Goal: Check status: Check status

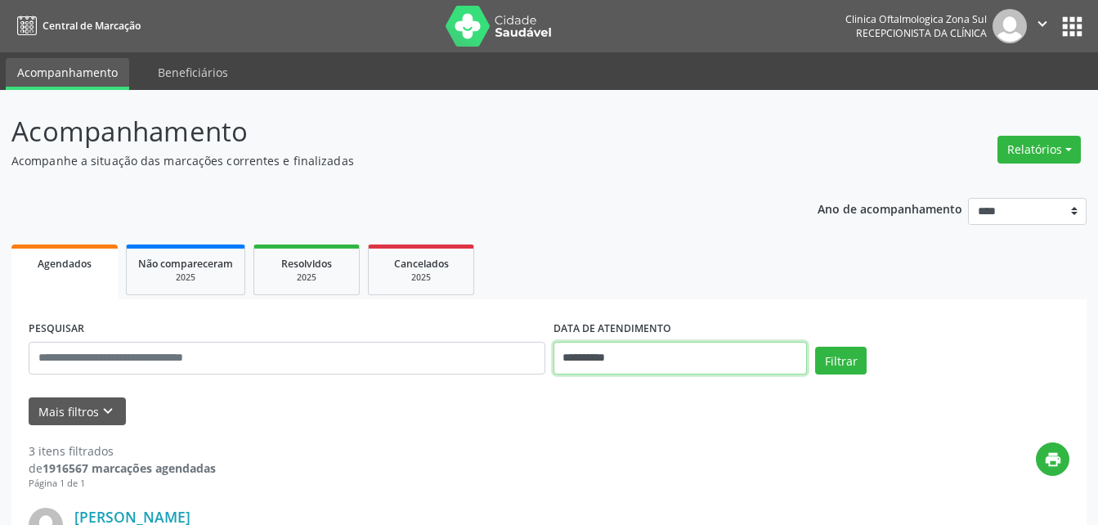
click at [600, 360] on input "**********" at bounding box center [680, 358] width 254 height 33
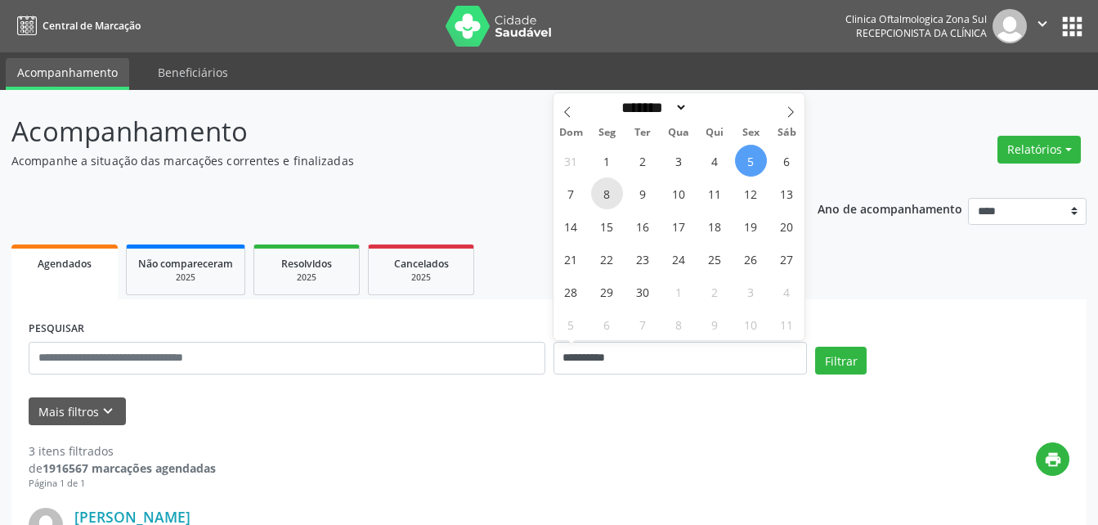
click at [608, 200] on span "8" at bounding box center [607, 193] width 32 height 32
type input "**********"
click at [608, 200] on span "8" at bounding box center [607, 193] width 32 height 32
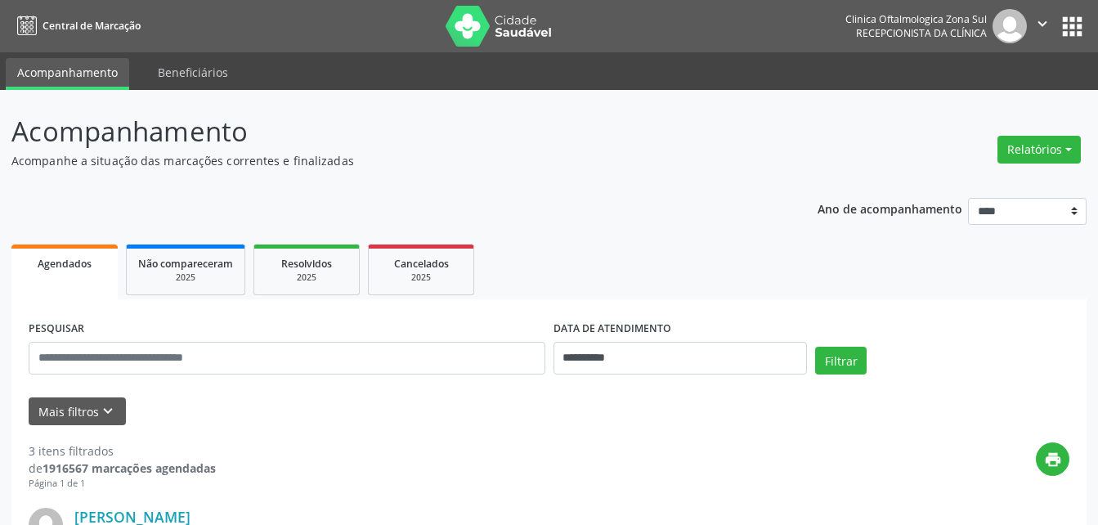
click at [87, 413] on button "Mais filtros keyboard_arrow_down" at bounding box center [77, 411] width 97 height 29
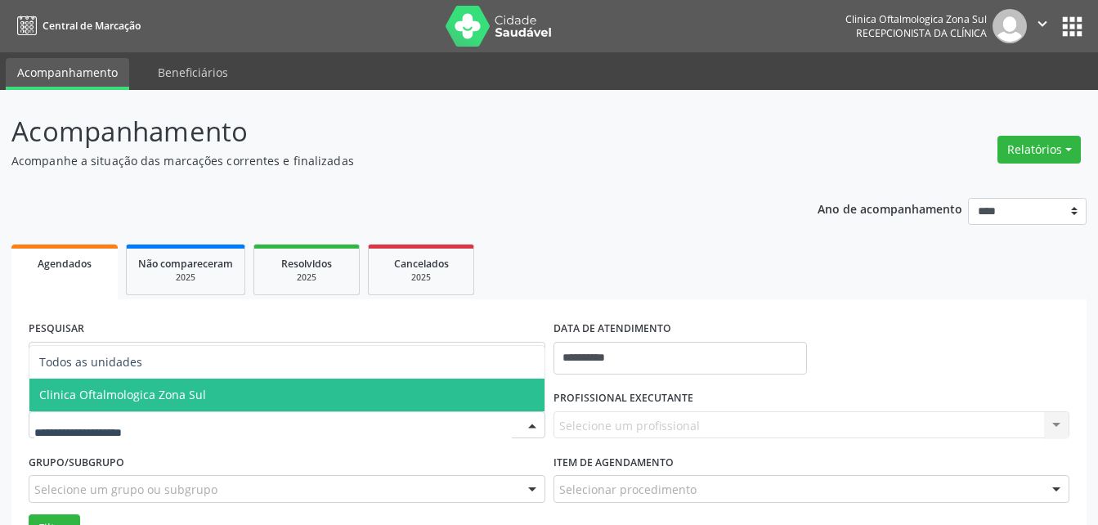
click at [155, 389] on span "Clinica Oftalmologica Zona Sul" at bounding box center [122, 395] width 167 height 16
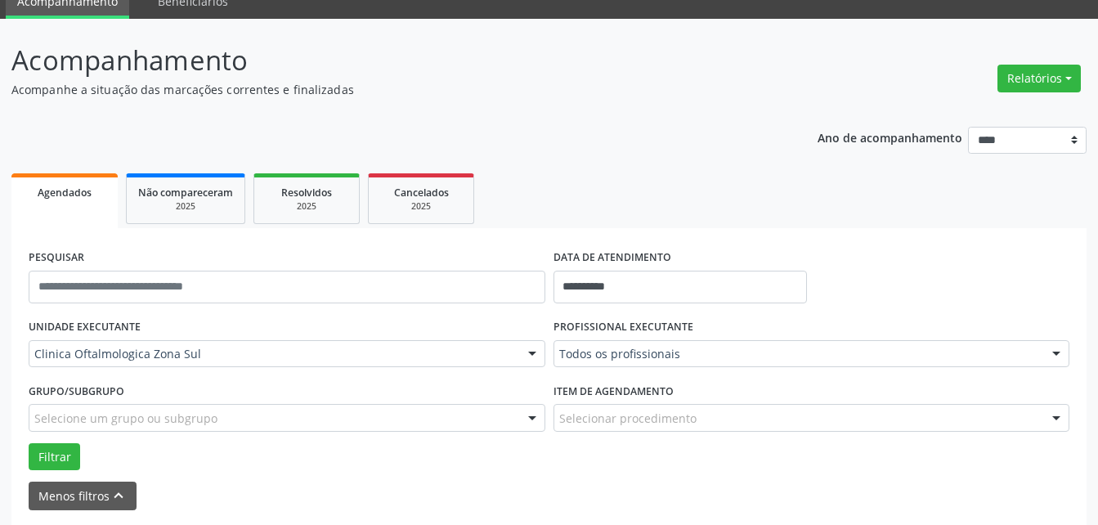
scroll to position [163, 0]
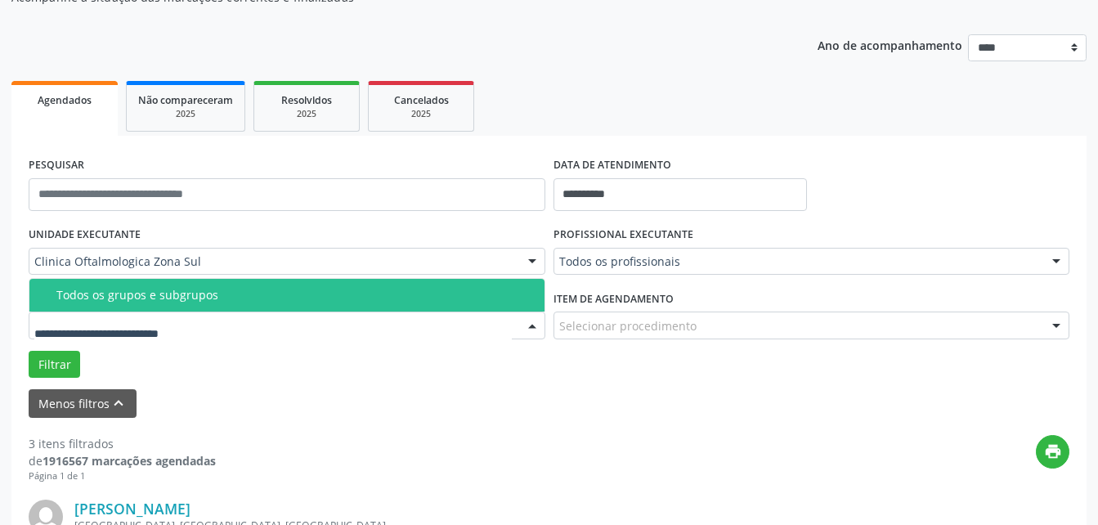
click at [146, 298] on div "Todos os grupos e subgrupos" at bounding box center [295, 295] width 478 height 13
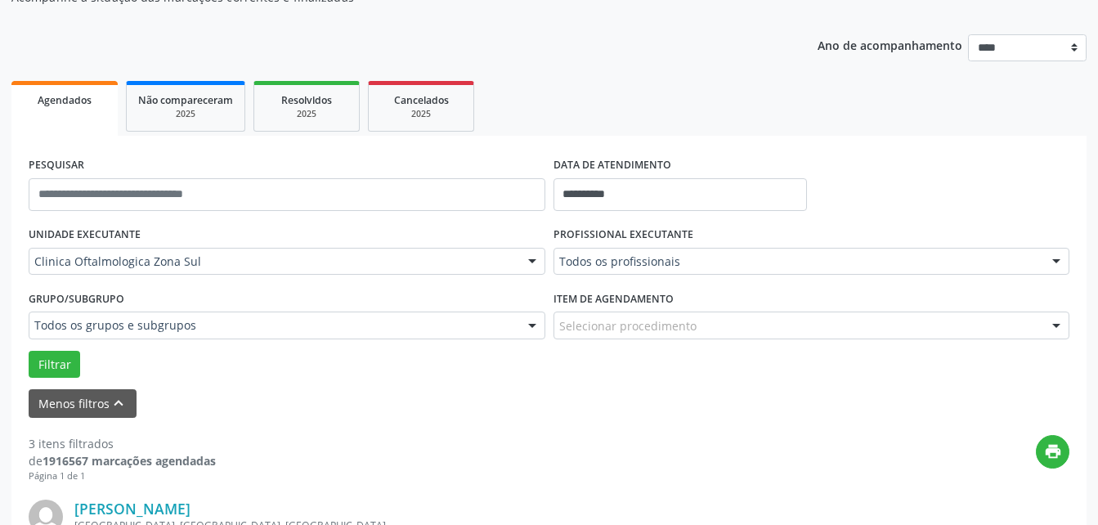
scroll to position [245, 0]
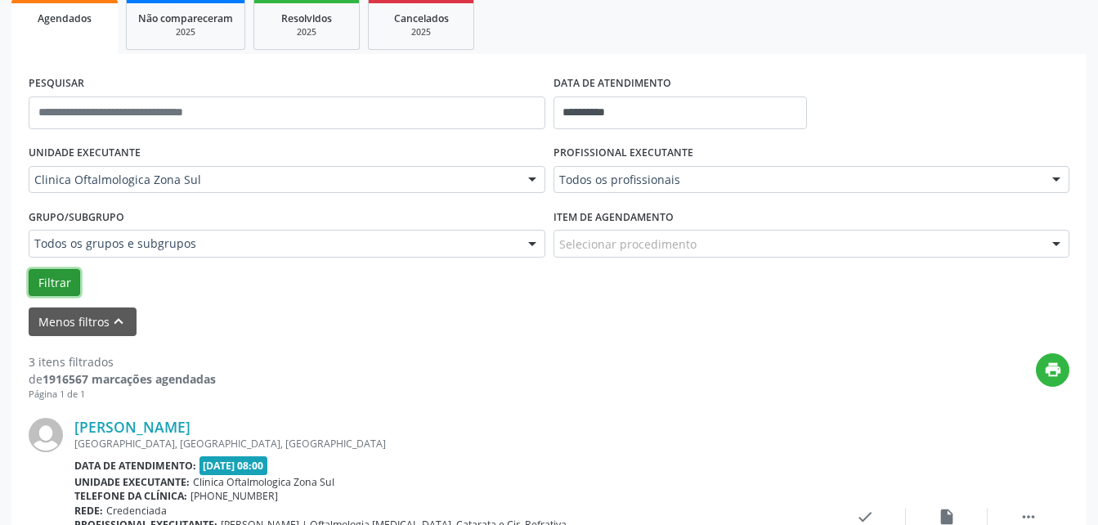
click at [60, 281] on button "Filtrar" at bounding box center [54, 283] width 51 height 28
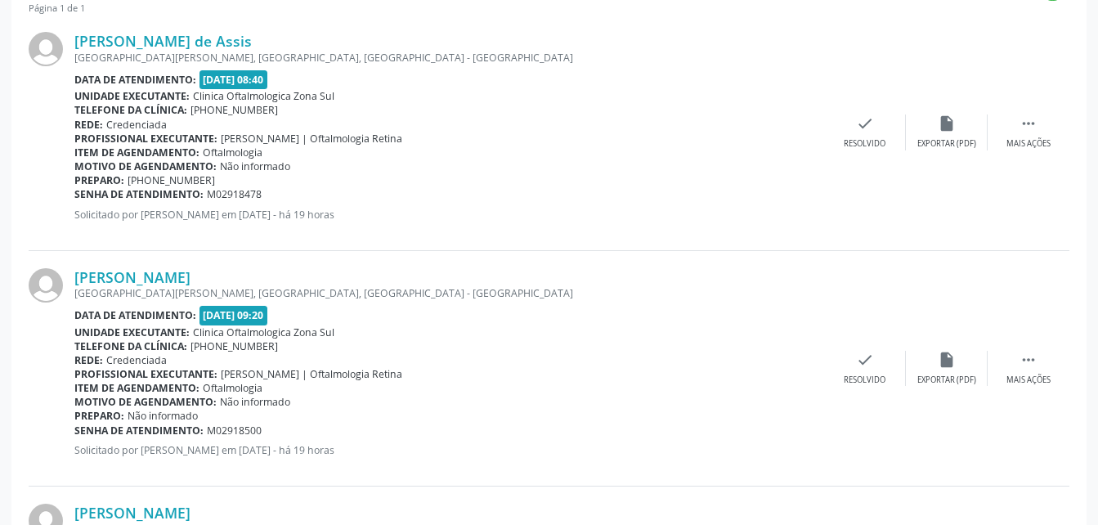
scroll to position [409, 0]
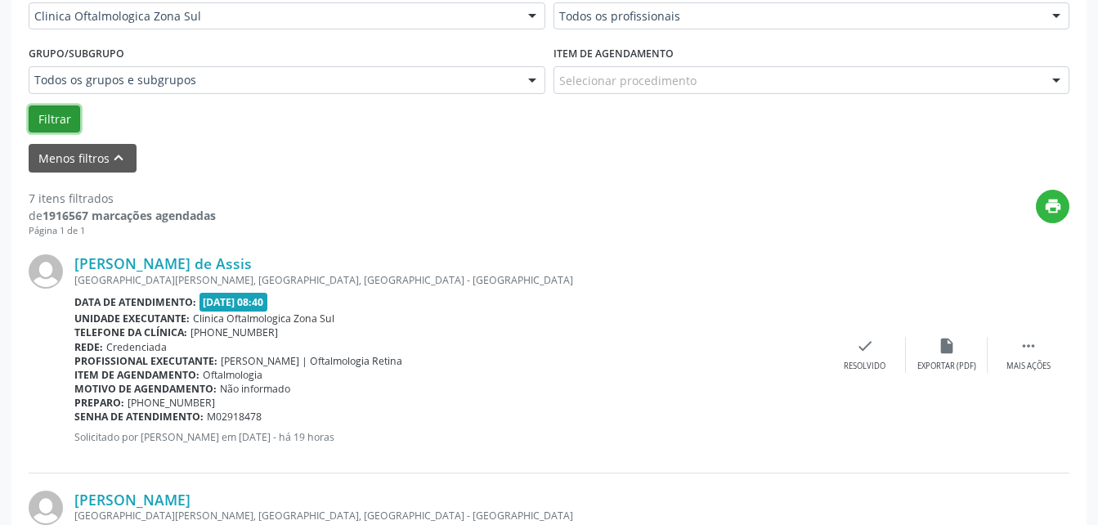
click at [58, 119] on button "Filtrar" at bounding box center [54, 119] width 51 height 28
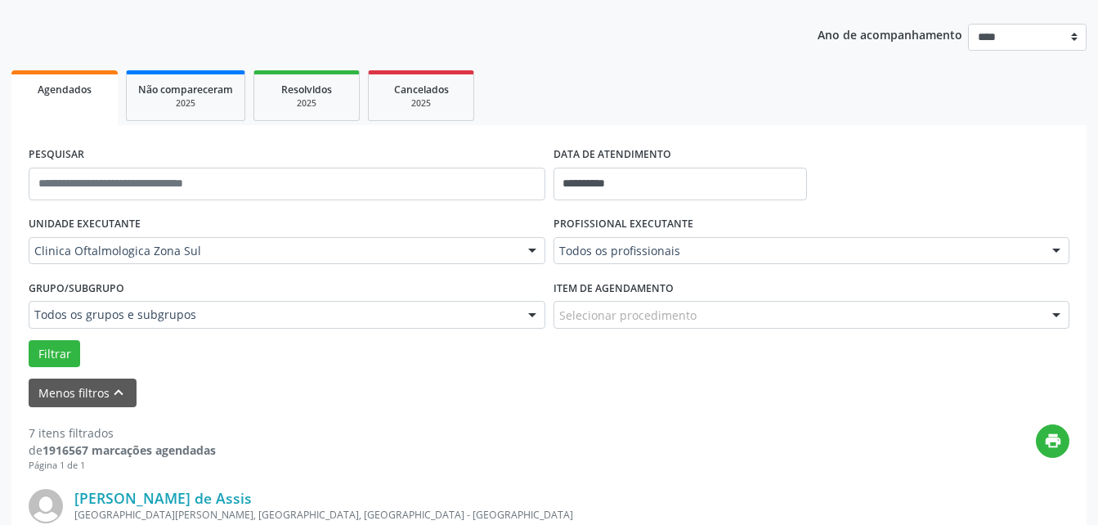
scroll to position [0, 0]
